Goal: Information Seeking & Learning: Understand process/instructions

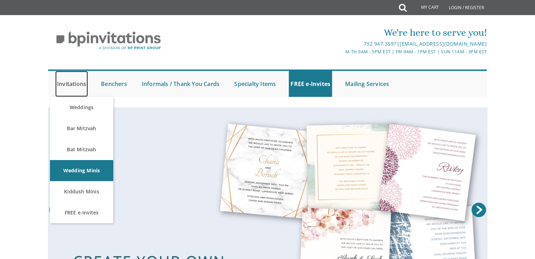
click at [70, 83] on link "Invitations" at bounding box center [71, 84] width 33 height 26
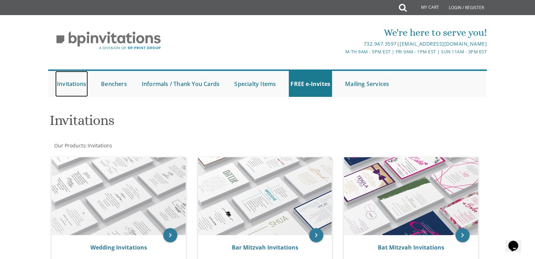
click at [77, 84] on link "Invitations" at bounding box center [71, 84] width 33 height 26
click at [76, 86] on link "Invitations" at bounding box center [71, 84] width 33 height 26
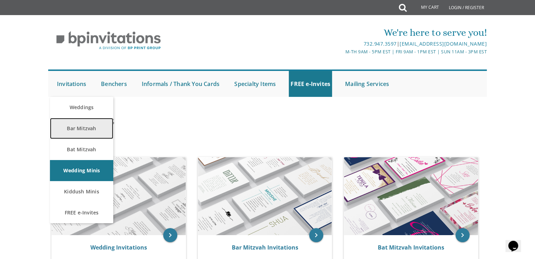
click at [80, 129] on link "Bar Mitzvah" at bounding box center [81, 128] width 63 height 21
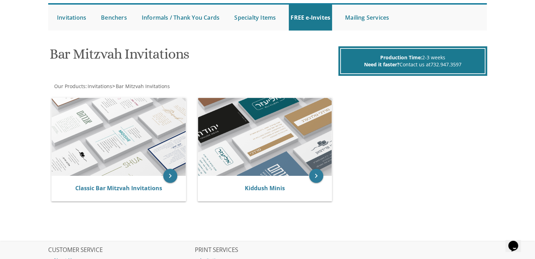
scroll to position [70, 0]
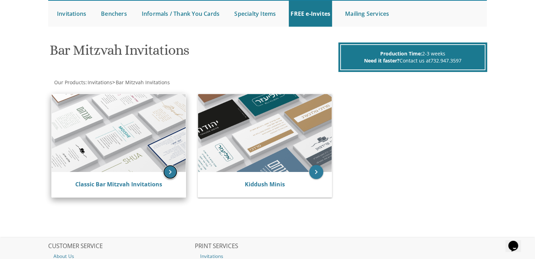
click at [174, 173] on icon "keyboard_arrow_right" at bounding box center [170, 172] width 14 height 14
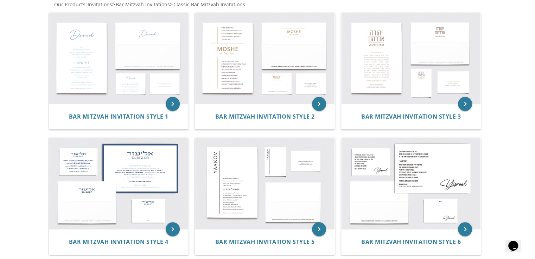
scroll to position [105, 0]
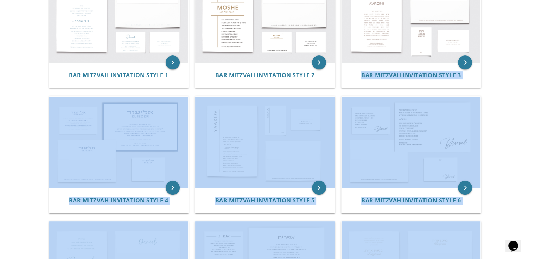
drag, startPoint x: 357, startPoint y: 156, endPoint x: 539, endPoint y: 273, distance: 216.5
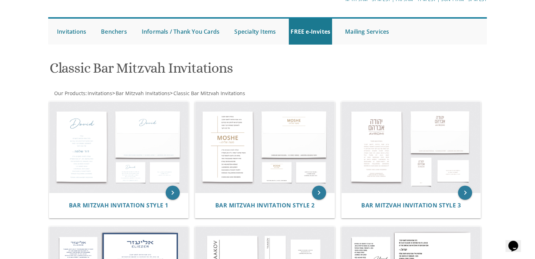
scroll to position [0, 0]
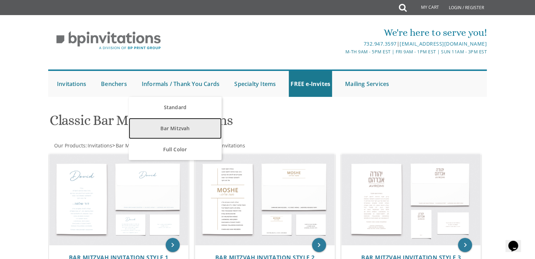
click at [193, 123] on link "Bar Mitzvah" at bounding box center [175, 128] width 92 height 21
click at [191, 125] on link "Bar Mitzvah" at bounding box center [175, 128] width 92 height 21
drag, startPoint x: 191, startPoint y: 125, endPoint x: 188, endPoint y: 131, distance: 6.8
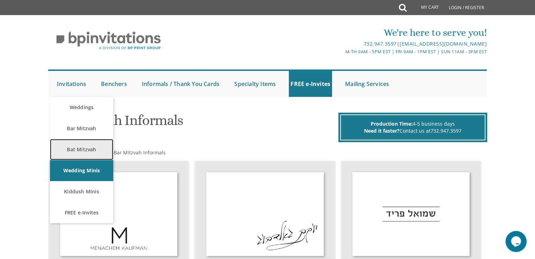
click at [91, 142] on link "Bat Mitzvah" at bounding box center [81, 149] width 63 height 21
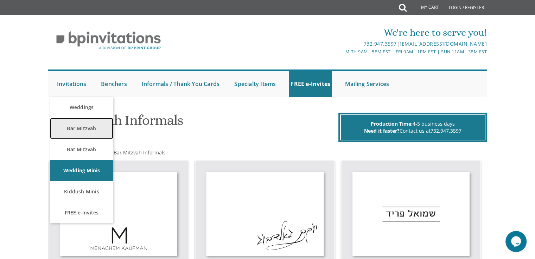
click at [88, 127] on link "Bar Mitzvah" at bounding box center [81, 128] width 63 height 21
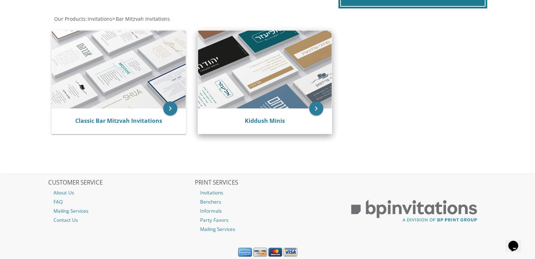
scroll to position [122, 0]
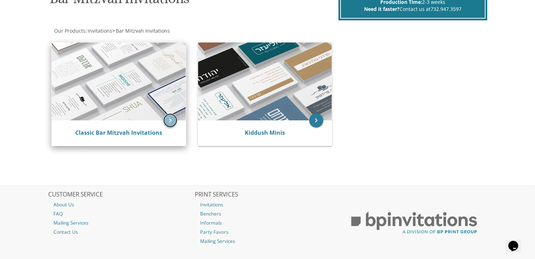
click at [170, 119] on icon "keyboard_arrow_right" at bounding box center [170, 121] width 14 height 14
click at [173, 122] on icon "keyboard_arrow_right" at bounding box center [170, 121] width 14 height 14
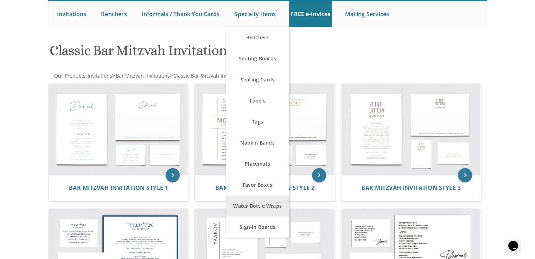
scroll to position [70, 0]
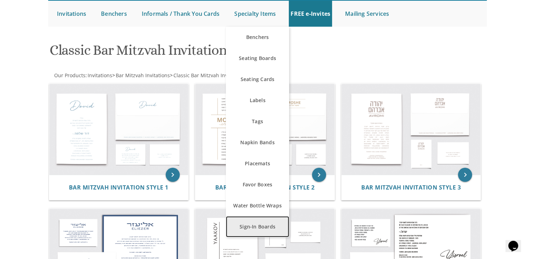
click at [248, 226] on link "Sign-In Boards" at bounding box center [257, 226] width 63 height 21
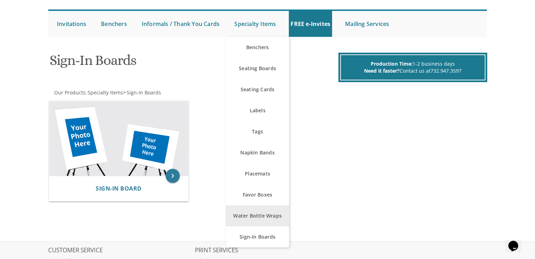
scroll to position [70, 0]
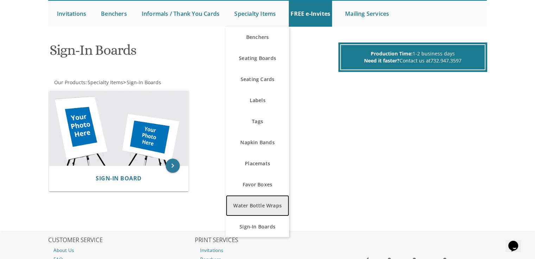
click at [238, 204] on link "Water Bottle Wraps" at bounding box center [257, 205] width 63 height 21
click at [256, 197] on link "Water Bottle Wraps" at bounding box center [257, 205] width 63 height 21
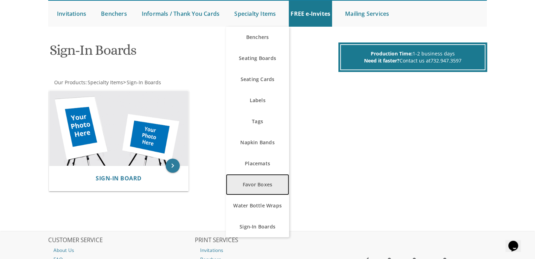
click at [257, 193] on link "Favor Boxes" at bounding box center [257, 184] width 63 height 21
click at [260, 183] on link "Favor Boxes" at bounding box center [257, 184] width 63 height 21
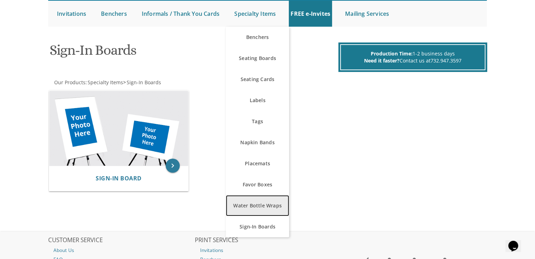
click at [273, 199] on link "Water Bottle Wraps" at bounding box center [257, 205] width 63 height 21
click at [273, 196] on link "Water Bottle Wraps" at bounding box center [257, 205] width 63 height 21
click at [275, 203] on link "Water Bottle Wraps" at bounding box center [257, 205] width 63 height 21
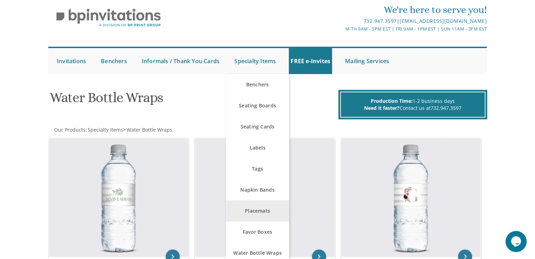
scroll to position [35, 0]
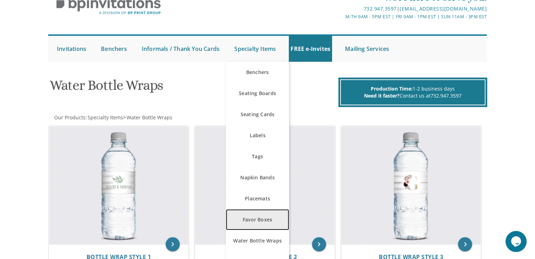
click at [255, 219] on link "Favor Boxes" at bounding box center [257, 219] width 63 height 21
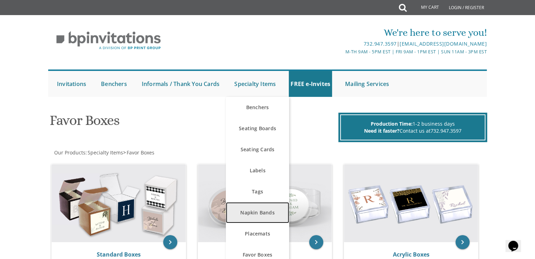
click at [272, 217] on link "Napkin Bands" at bounding box center [257, 212] width 63 height 21
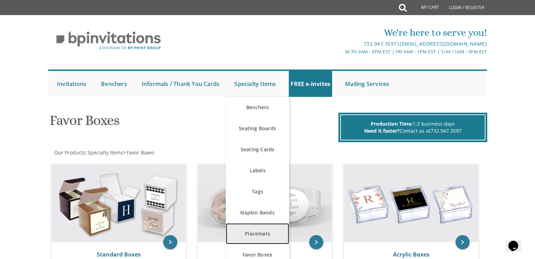
click at [274, 230] on link "Placemats" at bounding box center [257, 234] width 63 height 21
click at [274, 231] on link "Placemats" at bounding box center [257, 234] width 63 height 21
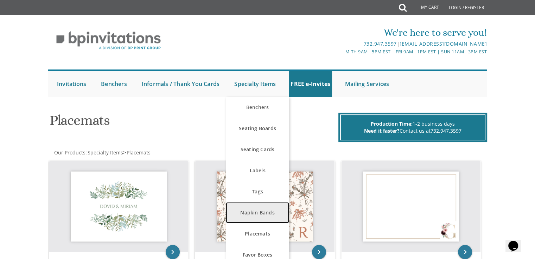
click at [259, 218] on link "Napkin Bands" at bounding box center [257, 212] width 63 height 21
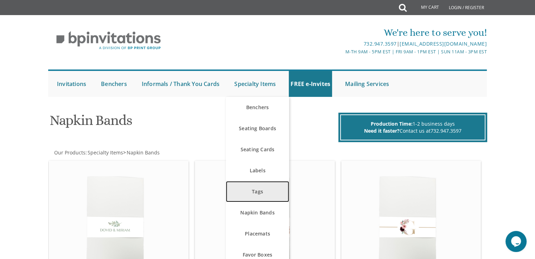
click at [260, 185] on link "Tags" at bounding box center [257, 191] width 63 height 21
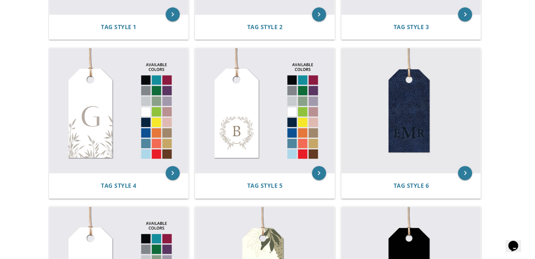
scroll to position [45, 0]
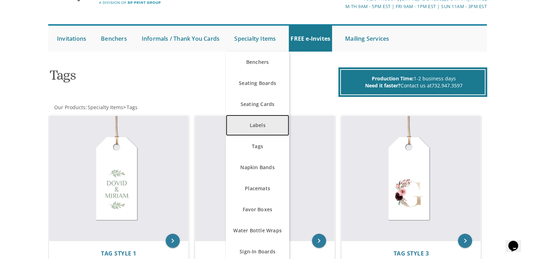
click at [268, 129] on link "Labels" at bounding box center [257, 125] width 63 height 21
click at [269, 125] on link "Labels" at bounding box center [257, 125] width 63 height 21
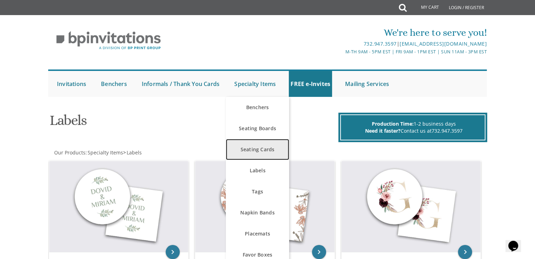
click at [258, 143] on link "Seating Cards" at bounding box center [257, 149] width 63 height 21
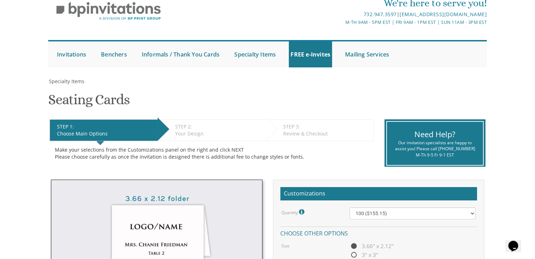
scroll to position [19, 0]
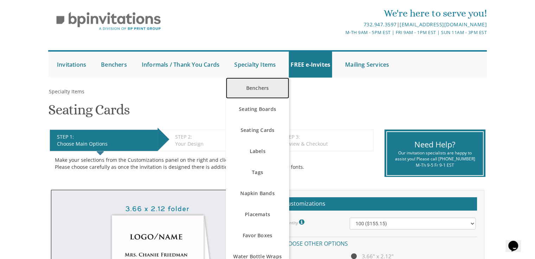
click at [270, 95] on link "Benchers" at bounding box center [257, 88] width 63 height 21
click at [252, 84] on link "Benchers" at bounding box center [257, 88] width 63 height 21
click at [255, 81] on link "Benchers" at bounding box center [257, 88] width 63 height 21
click at [263, 81] on link "Benchers" at bounding box center [257, 88] width 63 height 21
click at [252, 92] on link "Benchers" at bounding box center [257, 88] width 63 height 21
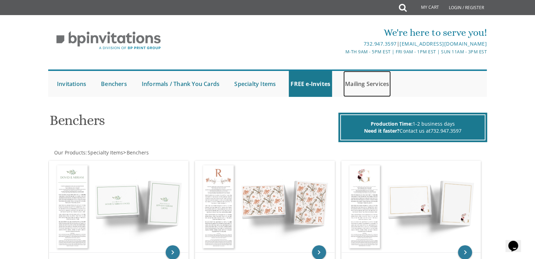
click at [357, 78] on link "Mailing Services" at bounding box center [366, 84] width 47 height 26
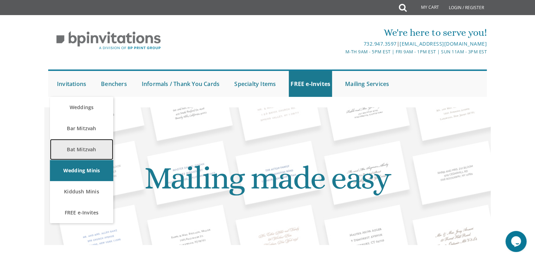
click at [83, 145] on link "Bat Mitzvah" at bounding box center [81, 149] width 63 height 21
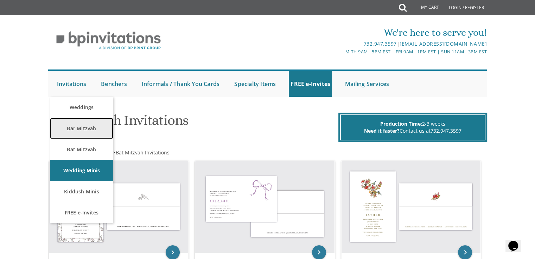
click at [76, 123] on link "Bar Mitzvah" at bounding box center [81, 128] width 63 height 21
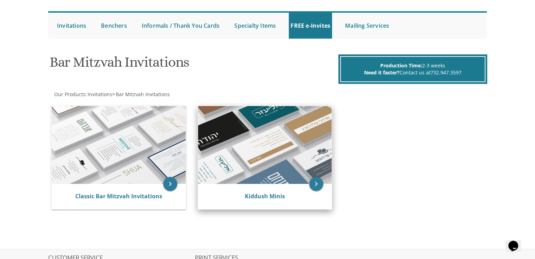
scroll to position [70, 0]
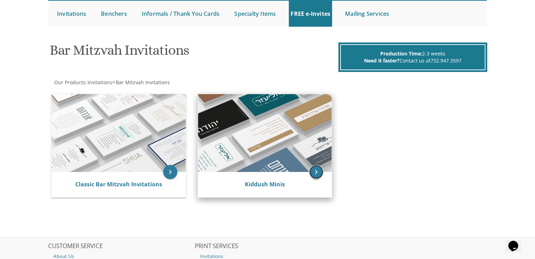
click at [316, 168] on icon "keyboard_arrow_right" at bounding box center [316, 172] width 14 height 14
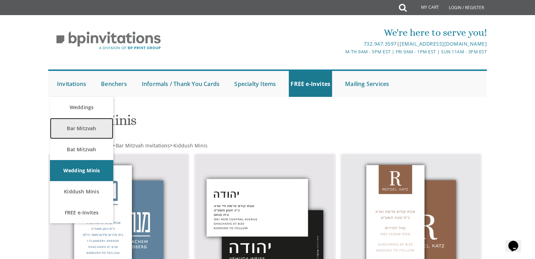
click at [93, 129] on link "Bar Mitzvah" at bounding box center [81, 128] width 63 height 21
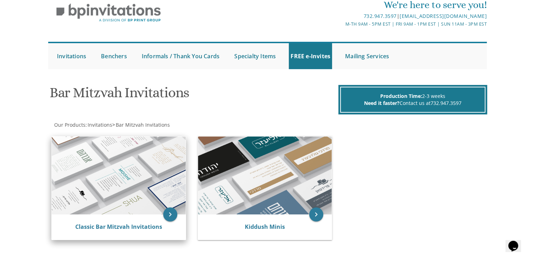
scroll to position [35, 0]
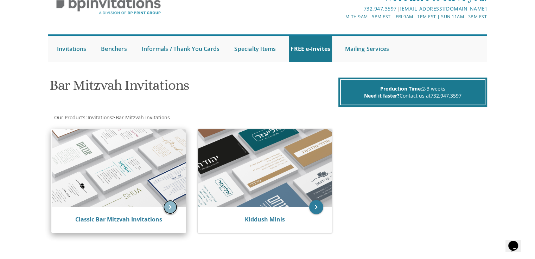
click at [168, 204] on icon "keyboard_arrow_right" at bounding box center [170, 207] width 14 height 14
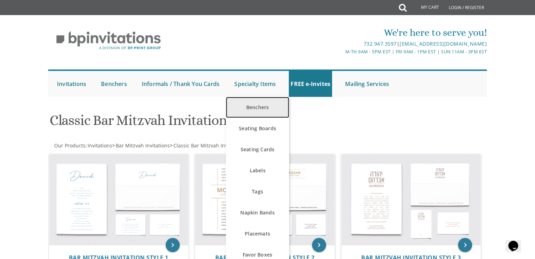
click at [275, 104] on link "Benchers" at bounding box center [257, 107] width 63 height 21
click at [275, 103] on link "Benchers" at bounding box center [257, 107] width 63 height 21
click at [267, 102] on link "Benchers" at bounding box center [257, 107] width 63 height 21
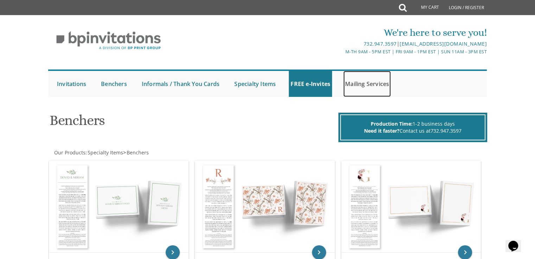
click at [370, 81] on link "Mailing Services" at bounding box center [366, 84] width 47 height 26
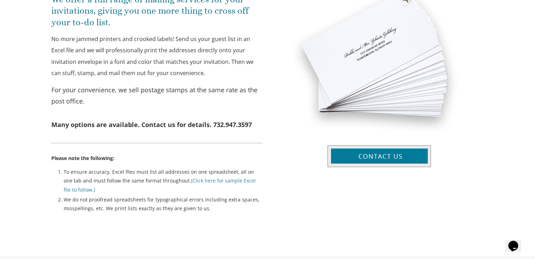
scroll to position [316, 0]
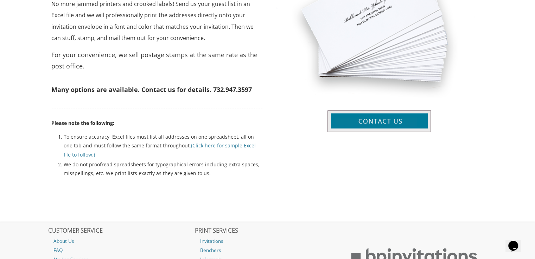
click at [240, 141] on li "To ensure accuracy, Excel files must list all addresses on one spreadsheet, all…" at bounding box center [163, 146] width 199 height 28
click at [240, 142] on link "(Click here for sample Excel file to follow.)" at bounding box center [160, 149] width 192 height 15
